Goal: Task Accomplishment & Management: Complete application form

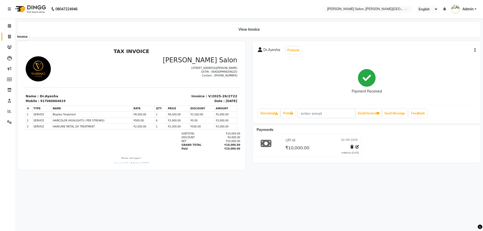
click at [9, 35] on icon at bounding box center [9, 37] width 3 height 4
select select "service"
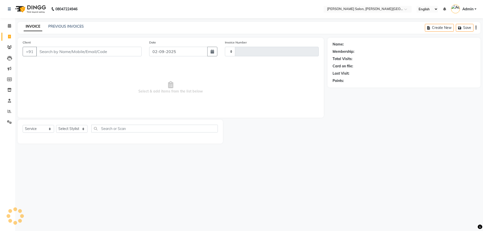
type input "2723"
select select "4122"
click at [90, 50] on input "Client" at bounding box center [88, 52] width 105 height 10
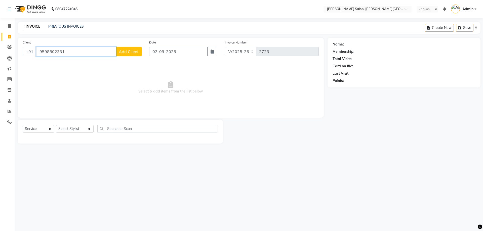
type input "9598802331"
click at [132, 52] on span "Add Client" at bounding box center [129, 51] width 20 height 5
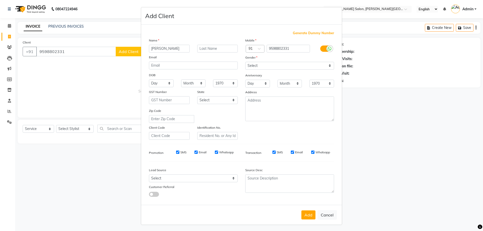
type input "[PERSON_NAME]"
click at [327, 66] on select "Select [DEMOGRAPHIC_DATA] [DEMOGRAPHIC_DATA] Other Prefer Not To Say" at bounding box center [289, 66] width 89 height 8
select select "[DEMOGRAPHIC_DATA]"
click at [245, 62] on select "Select [DEMOGRAPHIC_DATA] [DEMOGRAPHIC_DATA] Other Prefer Not To Say" at bounding box center [289, 66] width 89 height 8
click at [308, 217] on button "Add" at bounding box center [308, 215] width 14 height 9
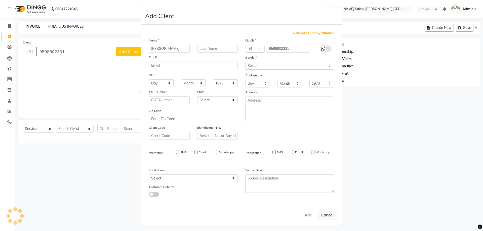
select select
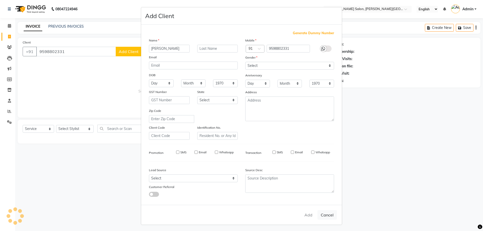
select select
checkbox input "false"
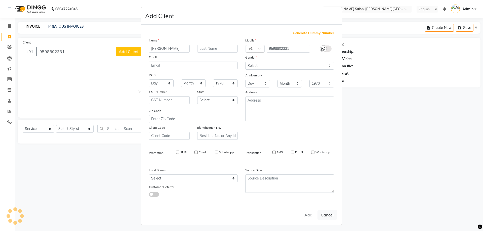
checkbox input "false"
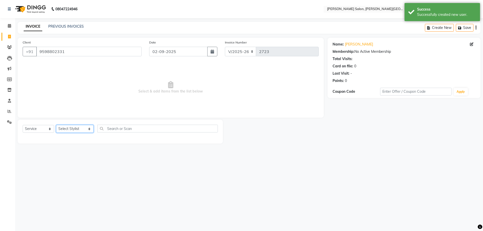
click at [84, 129] on select "Select Stylist [PERSON_NAME] [PERSON_NAME] [PERSON_NAME] [PERSON_NAME] [PERSON_…" at bounding box center [74, 129] width 37 height 8
click at [56, 125] on select "Select Stylist [PERSON_NAME] [PERSON_NAME] [PERSON_NAME] [PERSON_NAME] [PERSON_…" at bounding box center [74, 129] width 37 height 8
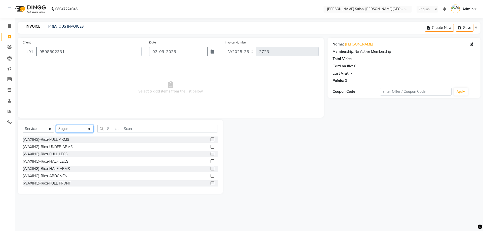
click at [84, 131] on select "Select Stylist [PERSON_NAME] [PERSON_NAME] [PERSON_NAME] [PERSON_NAME] [PERSON_…" at bounding box center [74, 129] width 37 height 8
select select "59121"
click at [56, 125] on select "Select Stylist [PERSON_NAME] [PERSON_NAME] [PERSON_NAME] [PERSON_NAME] [PERSON_…" at bounding box center [74, 129] width 37 height 8
click at [211, 139] on label at bounding box center [213, 140] width 4 height 4
click at [211, 139] on input "checkbox" at bounding box center [212, 139] width 3 height 3
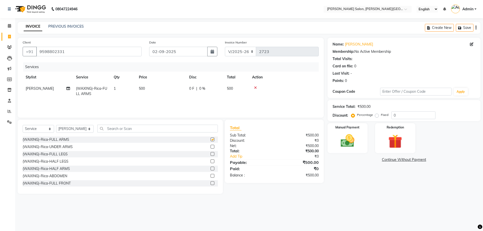
checkbox input "false"
click at [211, 161] on label at bounding box center [213, 162] width 4 height 4
click at [211, 161] on input "checkbox" at bounding box center [212, 161] width 3 height 3
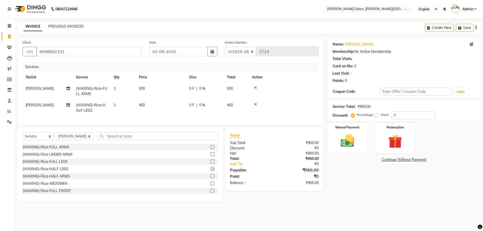
checkbox input "false"
click at [121, 139] on input "text" at bounding box center [157, 136] width 121 height 8
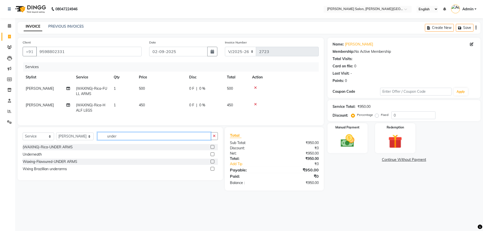
type input "under"
click at [213, 171] on label at bounding box center [213, 169] width 4 height 4
click at [213, 171] on input "checkbox" at bounding box center [212, 169] width 3 height 3
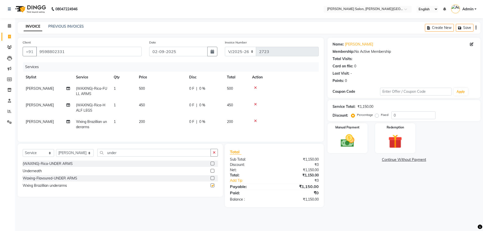
checkbox input "false"
click at [84, 157] on select "Select Stylist [PERSON_NAME] [PERSON_NAME] [PERSON_NAME] [PERSON_NAME] [PERSON_…" at bounding box center [74, 153] width 37 height 8
select select "53788"
click at [56, 153] on select "Select Stylist [PERSON_NAME] [PERSON_NAME] [PERSON_NAME] [PERSON_NAME] [PERSON_…" at bounding box center [74, 153] width 37 height 8
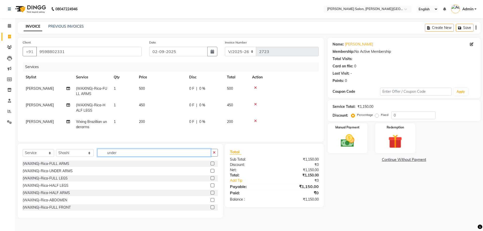
drag, startPoint x: 99, startPoint y: 156, endPoint x: 156, endPoint y: 157, distance: 57.6
click at [156, 157] on input "under" at bounding box center [154, 153] width 114 height 8
type input "th"
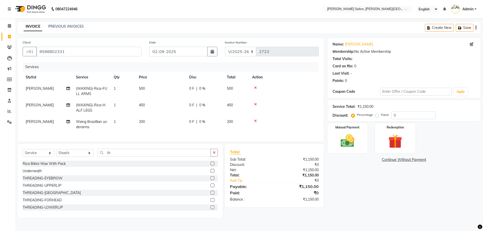
click at [211, 180] on label at bounding box center [213, 178] width 4 height 4
click at [211, 180] on input "checkbox" at bounding box center [212, 178] width 3 height 3
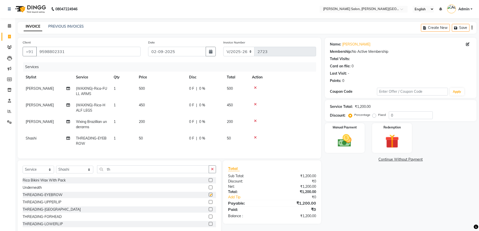
checkbox input "false"
click at [209, 206] on div at bounding box center [210, 202] width 3 height 5
click at [209, 204] on label at bounding box center [211, 202] width 4 height 4
click at [209, 204] on input "checkbox" at bounding box center [210, 202] width 3 height 3
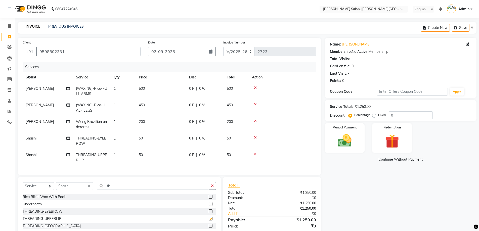
checkbox input "false"
click at [83, 190] on select "Select Stylist [PERSON_NAME] [PERSON_NAME] [PERSON_NAME] [PERSON_NAME] [PERSON_…" at bounding box center [74, 186] width 37 height 8
select select "85107"
click at [56, 186] on select "Select Stylist [PERSON_NAME] [PERSON_NAME] [PERSON_NAME] [PERSON_NAME] [PERSON_…" at bounding box center [74, 186] width 37 height 8
drag, startPoint x: 100, startPoint y: 190, endPoint x: 144, endPoint y: 190, distance: 44.5
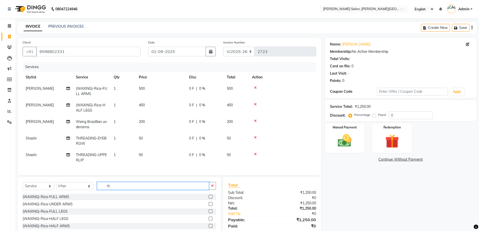
click at [144, 190] on input "th" at bounding box center [153, 186] width 112 height 8
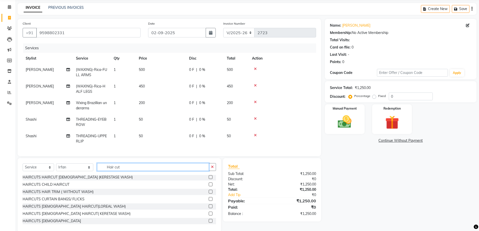
scroll to position [25, 0]
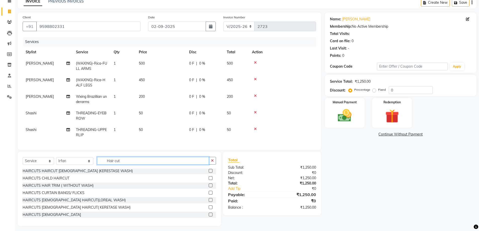
type input "Hair cut"
click at [209, 209] on label at bounding box center [211, 208] width 4 height 4
click at [209, 209] on input "checkbox" at bounding box center [210, 207] width 3 height 3
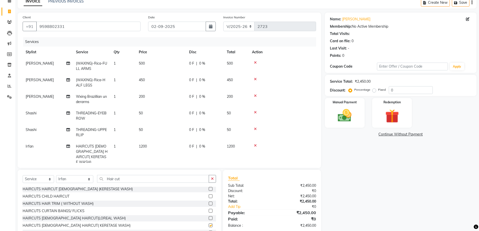
checkbox input "false"
drag, startPoint x: 98, startPoint y: 177, endPoint x: 186, endPoint y: 190, distance: 89.5
click at [186, 190] on div "Select Service Product Membership Package Voucher Prepaid Gift Card Select Styl…" at bounding box center [120, 207] width 204 height 74
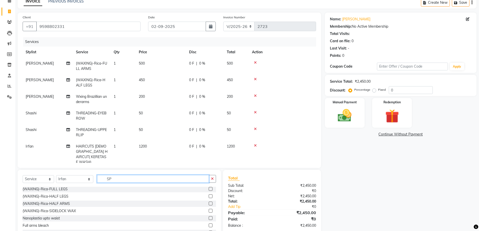
scroll to position [8, 0]
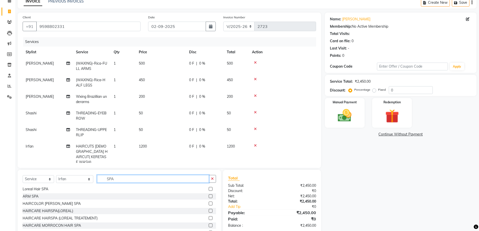
type input "SPA"
click at [209, 196] on label at bounding box center [211, 197] width 4 height 4
click at [209, 196] on input "checkbox" at bounding box center [210, 196] width 3 height 3
click at [209, 197] on label at bounding box center [211, 197] width 4 height 4
click at [209, 197] on input "checkbox" at bounding box center [210, 196] width 3 height 3
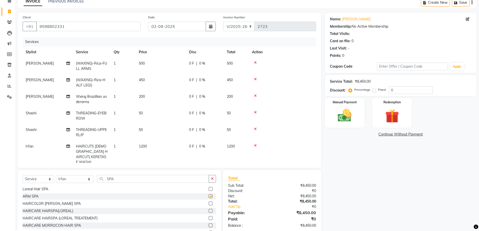
checkbox input "false"
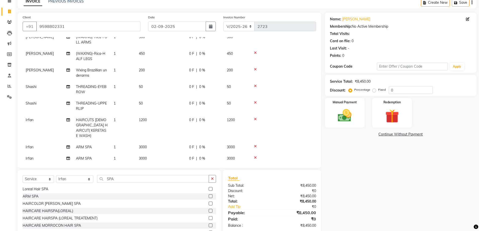
scroll to position [30, 0]
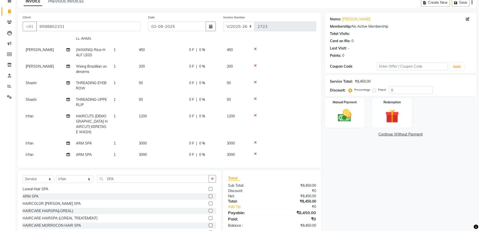
click at [256, 152] on icon at bounding box center [255, 154] width 3 height 4
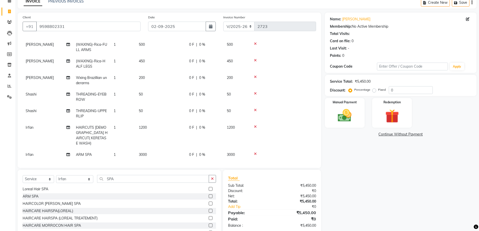
click at [255, 127] on icon at bounding box center [255, 127] width 3 height 4
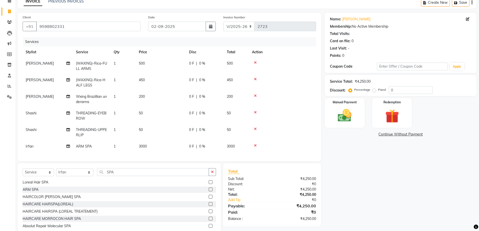
scroll to position [0, 0]
drag, startPoint x: 100, startPoint y: 171, endPoint x: 150, endPoint y: 178, distance: 50.3
click at [150, 178] on div "Select Service Product Membership Package Voucher Prepaid Gift Card Select Styl…" at bounding box center [120, 174] width 194 height 12
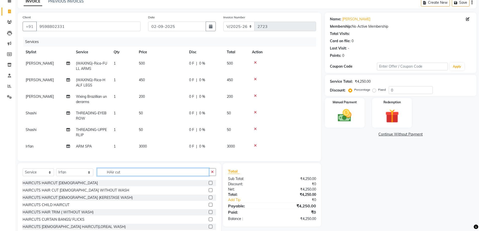
scroll to position [15, 0]
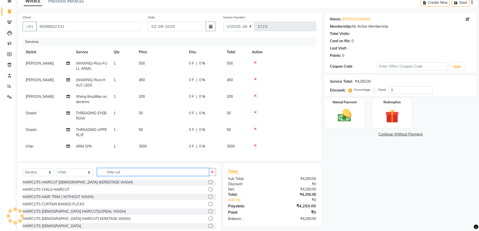
type input "HAir cut"
click at [209, 211] on label at bounding box center [211, 212] width 4 height 4
click at [209, 211] on input "checkbox" at bounding box center [210, 211] width 3 height 3
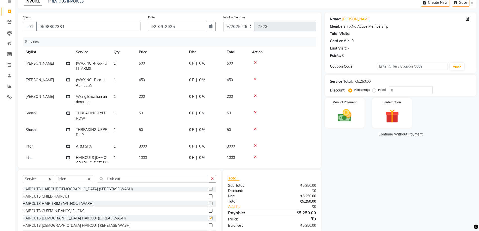
checkbox input "false"
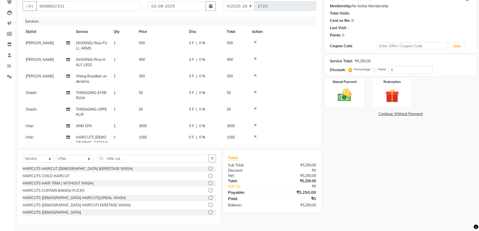
scroll to position [46, 0]
drag, startPoint x: 398, startPoint y: 69, endPoint x: 389, endPoint y: 69, distance: 9.1
click at [389, 69] on input "0" at bounding box center [411, 70] width 44 height 8
type input "15"
click at [340, 97] on img at bounding box center [344, 95] width 23 height 16
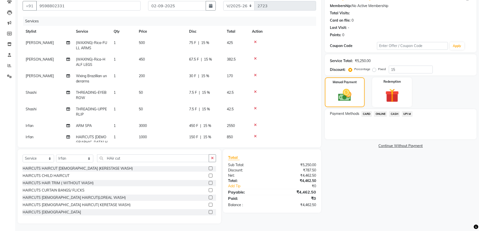
click at [394, 113] on span "CASH" at bounding box center [394, 114] width 11 height 6
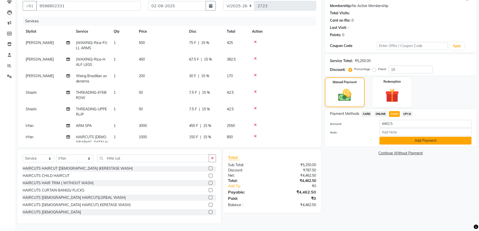
click at [427, 140] on button "Add Payment" at bounding box center [426, 141] width 92 height 8
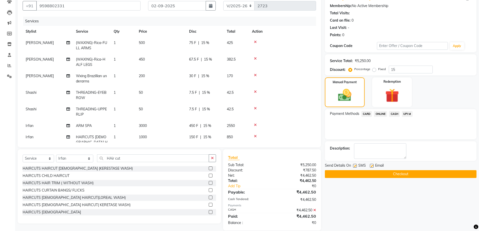
click at [398, 174] on button "Checkout" at bounding box center [401, 174] width 152 height 8
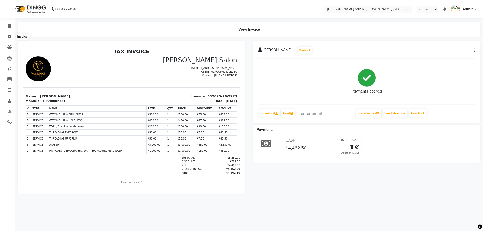
click at [9, 36] on icon at bounding box center [9, 37] width 3 height 4
select select "service"
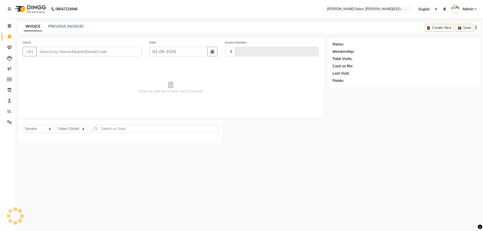
type input "2724"
select select "4122"
click at [9, 36] on icon at bounding box center [9, 37] width 3 height 4
select select "service"
select select "4122"
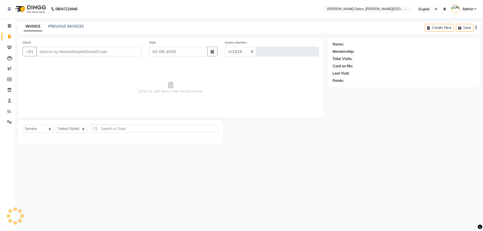
type input "2724"
click at [10, 26] on icon at bounding box center [9, 26] width 3 height 4
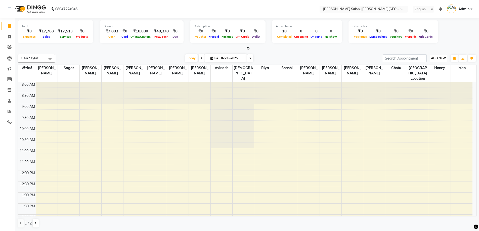
click at [442, 57] on span "ADD NEW" at bounding box center [438, 58] width 15 height 4
click at [428, 82] on link "Add Expense" at bounding box center [427, 81] width 40 height 7
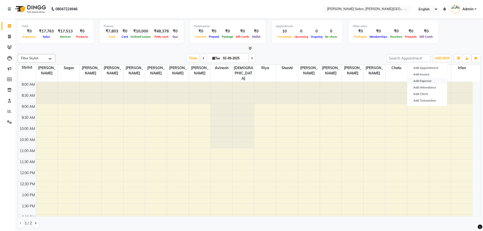
select select "2931"
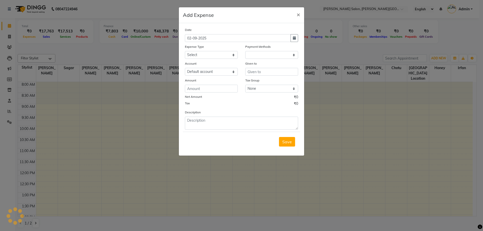
select select "1"
select select "2930"
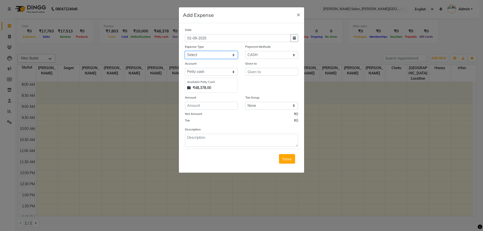
click at [233, 56] on select "Select Advance Salary Bank charges Card Expenses Car maintenance Cash transfer …" at bounding box center [211, 55] width 53 height 8
select select "4632"
click at [185, 51] on select "Select Advance Salary Bank charges Card Expenses Car maintenance Cash transfer …" at bounding box center [211, 55] width 53 height 8
click at [256, 72] on input "text" at bounding box center [271, 72] width 53 height 8
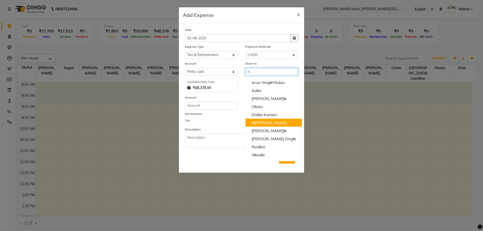
click at [257, 123] on ngb-highlight "H [PERSON_NAME]" at bounding box center [269, 122] width 35 height 5
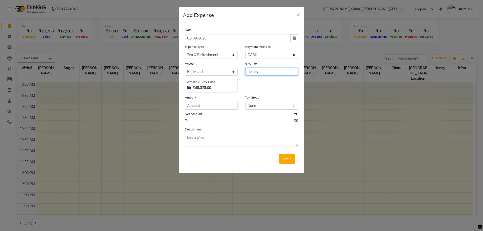
type input "Honey"
click at [202, 107] on input "number" at bounding box center [211, 106] width 53 height 8
type input "58"
drag, startPoint x: 287, startPoint y: 161, endPoint x: 261, endPoint y: 186, distance: 36.5
click at [265, 188] on ngb-modal-window "Add Expense × Date [DATE] Expense Type Select Advance Salary Bank charges Card …" at bounding box center [241, 115] width 483 height 231
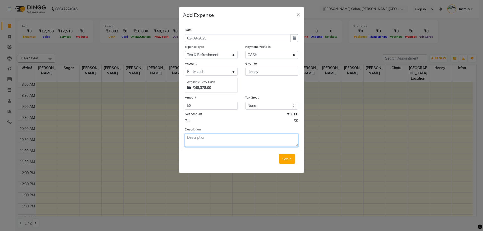
click at [210, 139] on textarea at bounding box center [241, 140] width 113 height 13
type textarea "for milk"
click at [287, 160] on span "Save" at bounding box center [287, 159] width 10 height 5
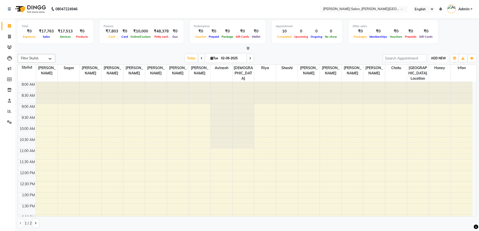
click at [443, 58] on span "ADD NEW" at bounding box center [438, 58] width 15 height 4
click at [429, 81] on link "Add Expense" at bounding box center [427, 81] width 40 height 7
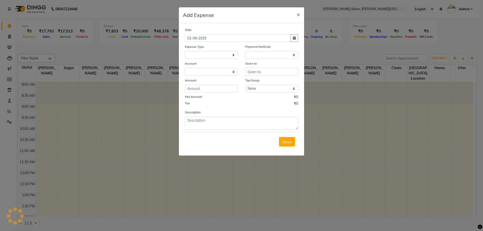
select select
select select "1"
select select "2930"
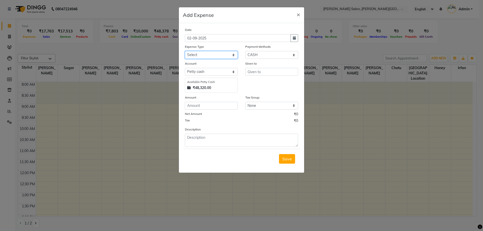
click at [233, 56] on select "Select Advance Salary Bank charges Card Expenses Car maintenance Cash transfer …" at bounding box center [211, 55] width 53 height 8
select select "4624"
click at [185, 51] on select "Select Advance Salary Bank charges Card Expenses Car maintenance Cash transfer …" at bounding box center [211, 55] width 53 height 8
click at [252, 72] on input "text" at bounding box center [271, 72] width 53 height 8
type input "Prabhu Dayal"
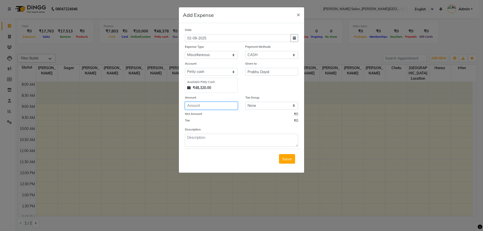
click at [203, 106] on input "number" at bounding box center [211, 106] width 53 height 8
type input "700"
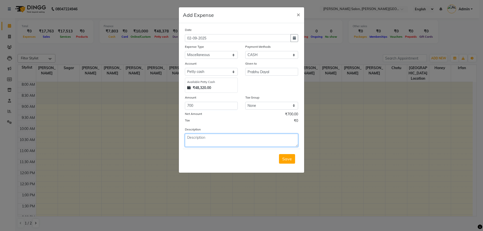
click at [207, 137] on textarea at bounding box center [241, 140] width 113 height 13
type textarea "for Water"
click at [286, 160] on span "Save" at bounding box center [287, 159] width 10 height 5
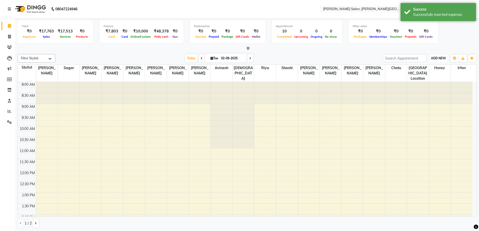
click at [441, 58] on span "ADD NEW" at bounding box center [438, 58] width 15 height 4
click at [432, 81] on link "Add Expense" at bounding box center [427, 81] width 40 height 7
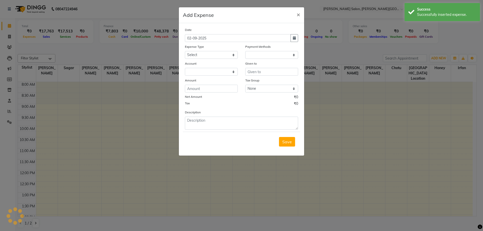
select select "1"
select select "2930"
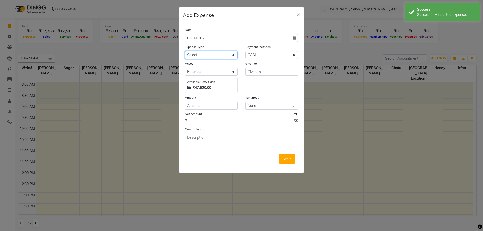
click at [233, 56] on select "Select Advance Salary Bank charges Card Expenses Car maintenance Cash transfer …" at bounding box center [211, 55] width 53 height 8
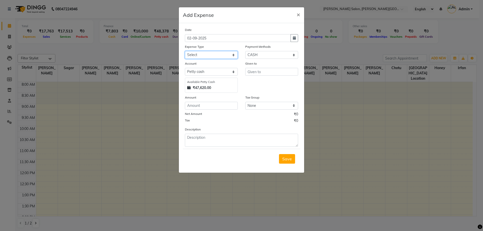
select select "4624"
click at [185, 51] on select "Select Advance Salary Bank charges Card Expenses Car maintenance Cash transfer …" at bounding box center [211, 55] width 53 height 8
click at [259, 72] on input "text" at bounding box center [271, 72] width 53 height 8
type input "prabhu dayal"
click at [198, 104] on input "number" at bounding box center [211, 106] width 53 height 8
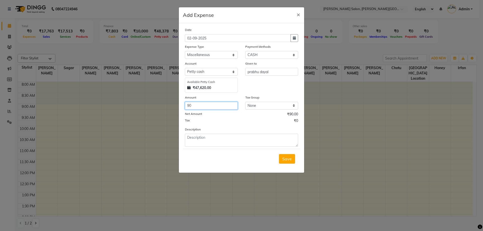
type input "90"
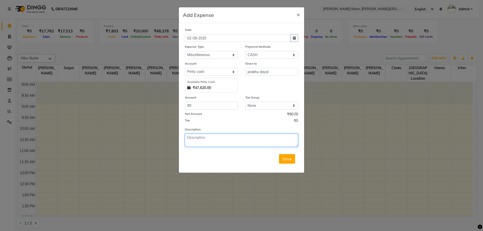
click at [206, 136] on textarea at bounding box center [241, 140] width 113 height 13
type textarea "[PERSON_NAME]"
click at [289, 159] on span "Save" at bounding box center [287, 159] width 10 height 5
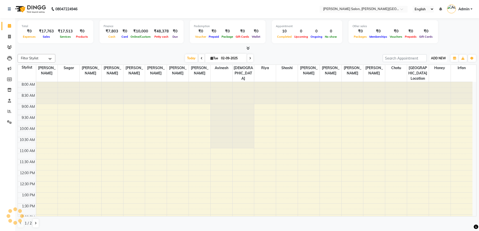
click at [441, 57] on span "ADD NEW" at bounding box center [438, 58] width 15 height 4
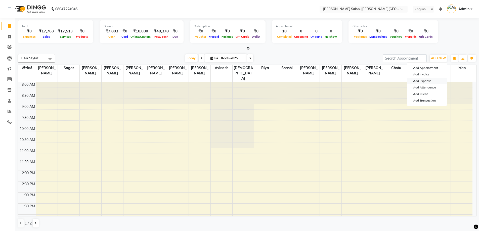
click at [426, 83] on link "Add Expense" at bounding box center [427, 81] width 40 height 7
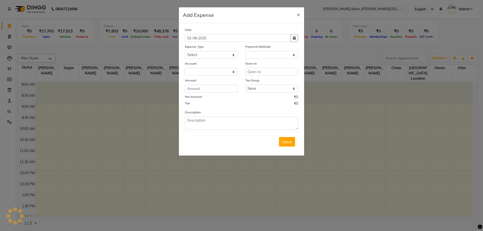
select select "1"
select select "2930"
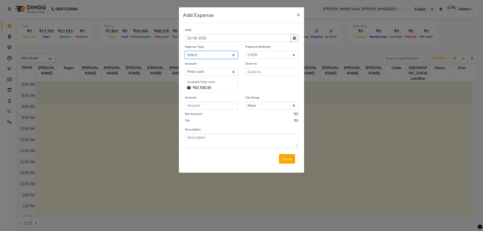
click at [233, 56] on select "Select Advance Salary Bank charges Card Expenses Car maintenance Cash transfer …" at bounding box center [211, 55] width 53 height 8
select select "4627"
click at [185, 51] on select "Select Advance Salary Bank charges Card Expenses Car maintenance Cash transfer …" at bounding box center [211, 55] width 53 height 8
click at [261, 73] on input "text" at bounding box center [271, 72] width 53 height 8
click at [261, 85] on span "Disha" at bounding box center [257, 82] width 11 height 5
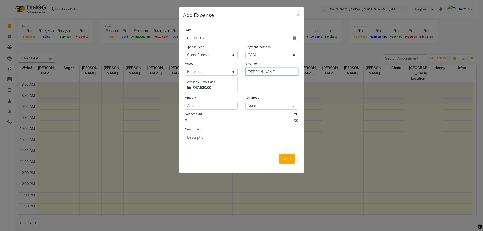
type input "[PERSON_NAME]"
click at [192, 105] on input "number" at bounding box center [211, 106] width 53 height 8
type input "30"
click at [287, 159] on span "Save" at bounding box center [287, 159] width 10 height 5
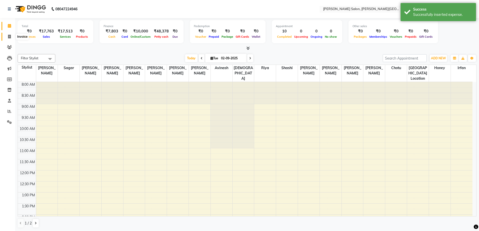
click at [9, 38] on icon at bounding box center [9, 37] width 3 height 4
select select "service"
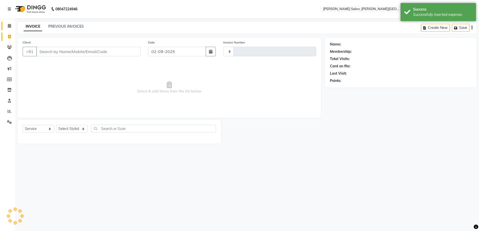
type input "2724"
select select "4122"
click at [8, 26] on icon at bounding box center [9, 26] width 3 height 4
